Goal: Information Seeking & Learning: Learn about a topic

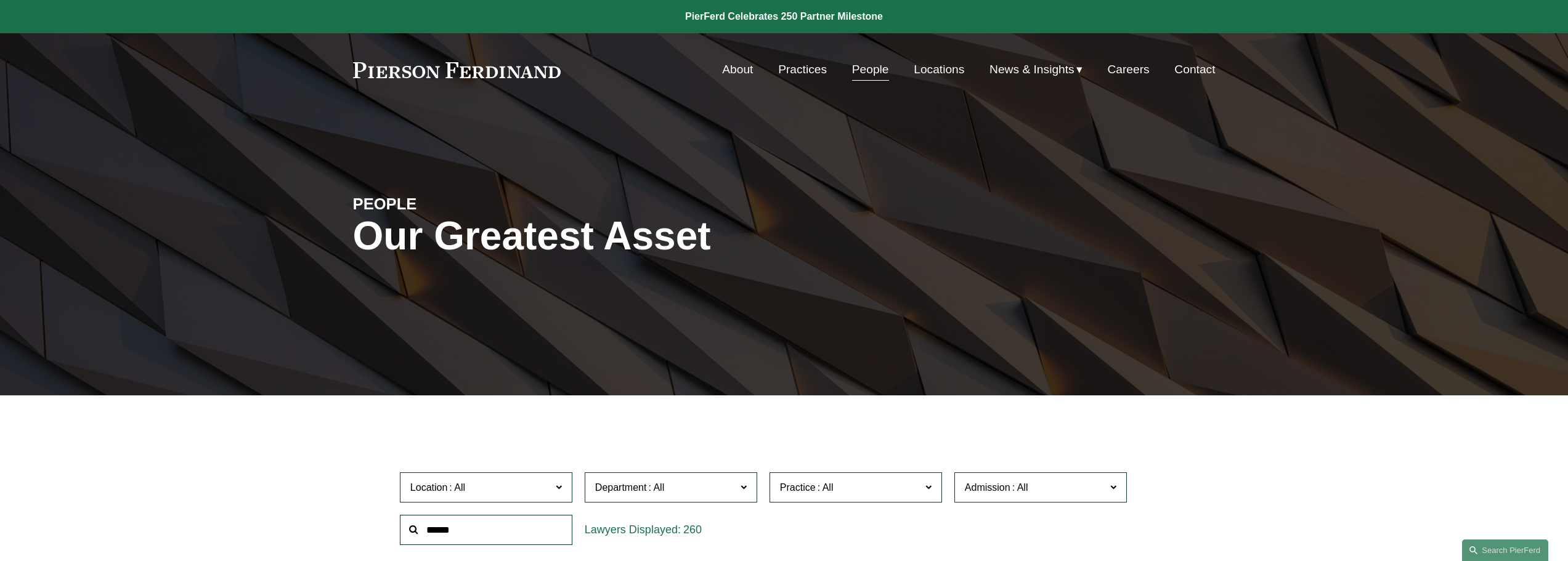
scroll to position [13173, 0]
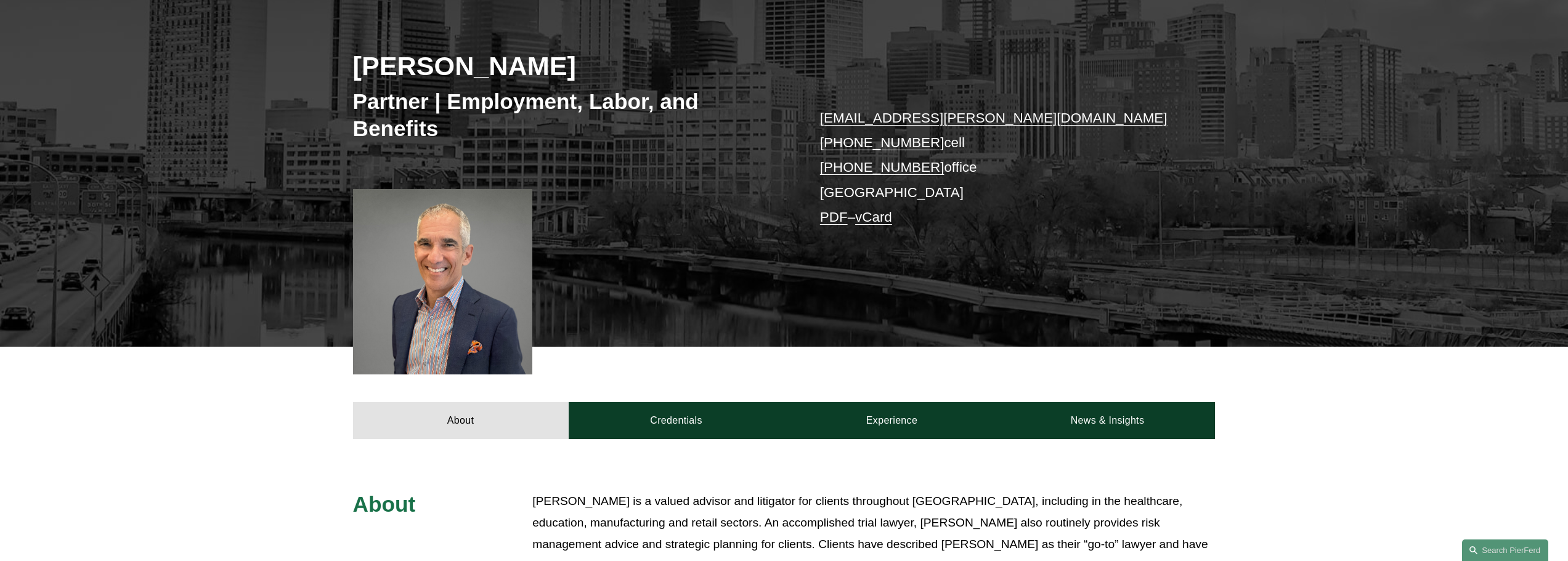
scroll to position [185, 0]
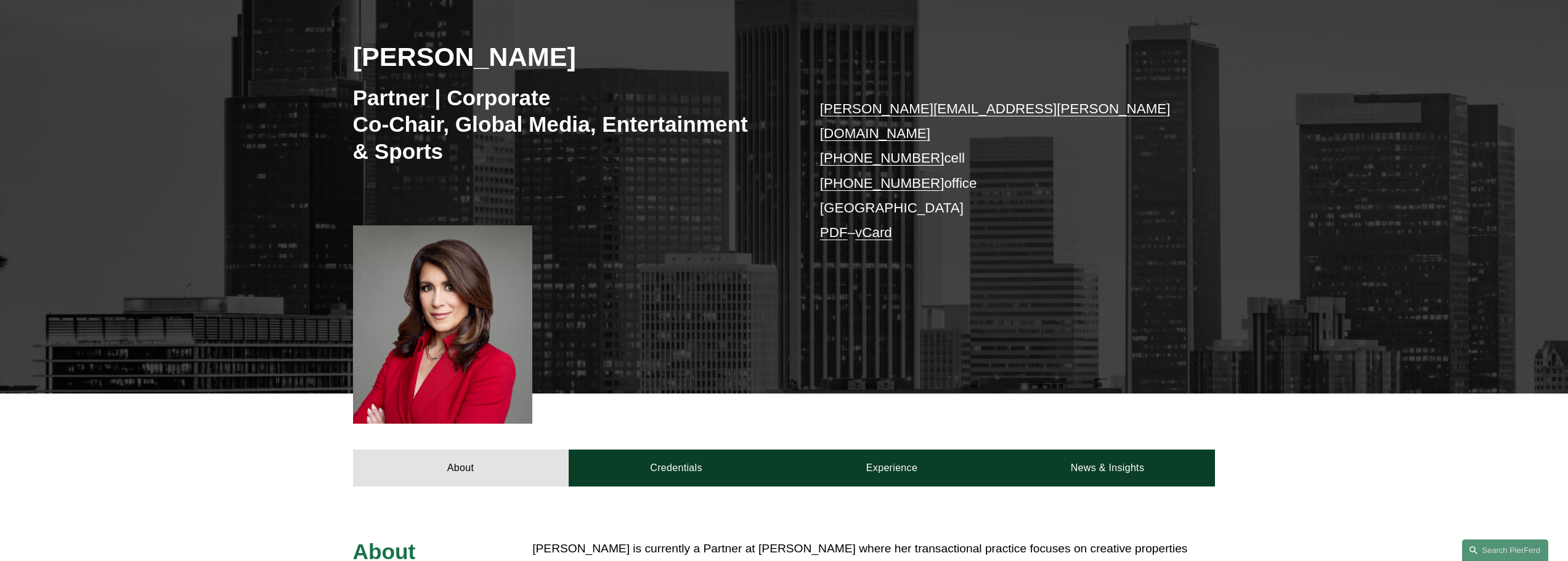
scroll to position [185, 0]
